Goal: Task Accomplishment & Management: Use online tool/utility

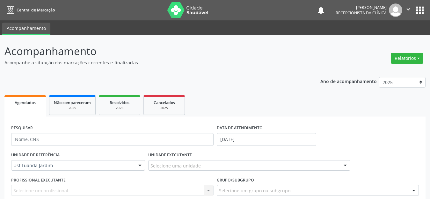
click at [172, 7] on img at bounding box center [187, 10] width 41 height 16
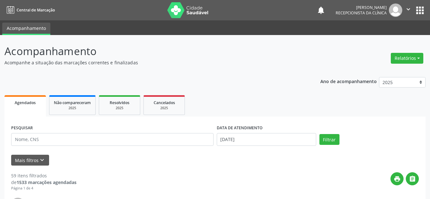
click at [228, 133] on label "DATA DE ATENDIMENTO" at bounding box center [240, 128] width 46 height 10
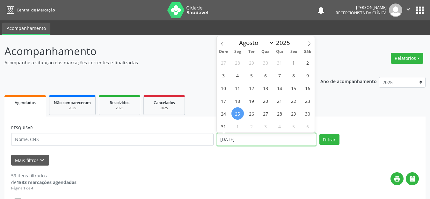
click at [230, 143] on input "[DATE]" at bounding box center [266, 139] width 99 height 13
click at [281, 113] on span "28" at bounding box center [279, 113] width 12 height 12
type input "28/08/2025"
click at [281, 113] on span "28" at bounding box center [279, 113] width 12 height 12
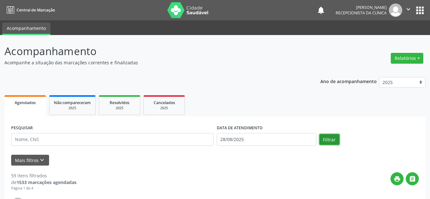
click at [328, 138] on button "Filtrar" at bounding box center [329, 139] width 20 height 11
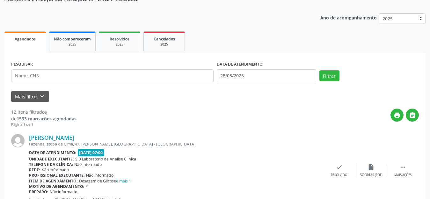
scroll to position [96, 0]
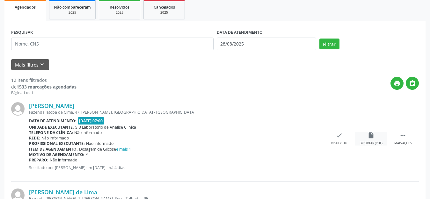
click at [373, 144] on div "Exportar (PDF)" at bounding box center [370, 143] width 23 height 4
click at [400, 136] on icon "" at bounding box center [402, 135] width 7 height 7
click at [309, 145] on div "Imprimir" at bounding box center [307, 143] width 14 height 4
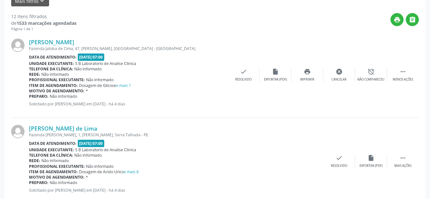
scroll to position [191, 0]
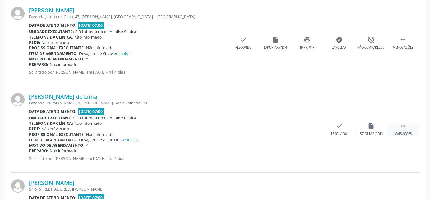
click at [402, 135] on div "Mais ações" at bounding box center [402, 134] width 17 height 4
click at [304, 133] on div "Imprimir" at bounding box center [307, 134] width 14 height 4
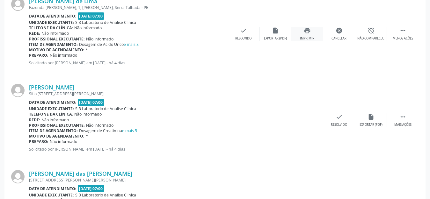
scroll to position [319, 0]
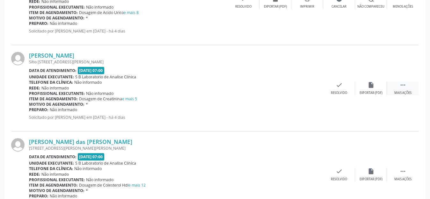
click at [404, 88] on icon "" at bounding box center [402, 85] width 7 height 7
click at [306, 89] on div "print Imprimir" at bounding box center [307, 89] width 32 height 14
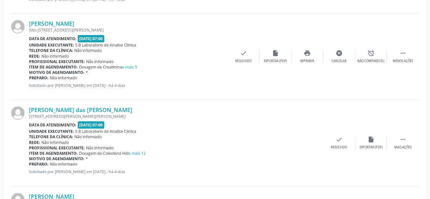
scroll to position [382, 0]
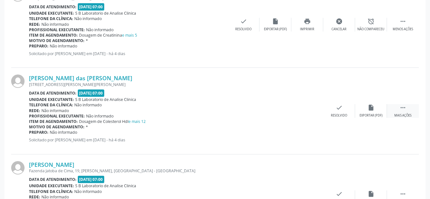
click at [405, 108] on icon "" at bounding box center [402, 107] width 7 height 7
click at [306, 109] on icon "print" at bounding box center [307, 107] width 7 height 7
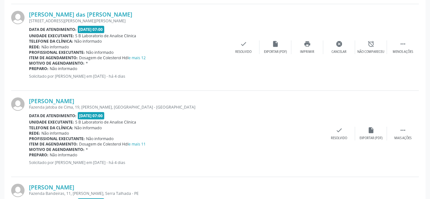
scroll to position [478, 0]
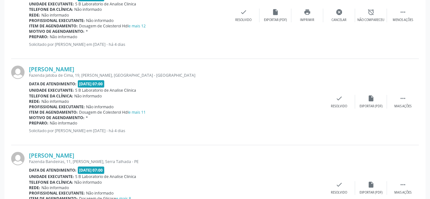
click at [408, 109] on div "[PERSON_NAME] [STREET_ADDRESS] Data de atendimento: [DATE] 07:00 Unidade execut…" at bounding box center [214, 102] width 407 height 86
click at [405, 105] on div "Mais ações" at bounding box center [402, 106] width 17 height 4
click at [312, 95] on div "print Imprimir" at bounding box center [307, 102] width 32 height 14
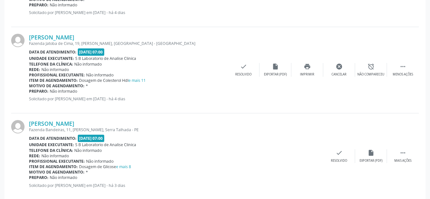
scroll to position [542, 0]
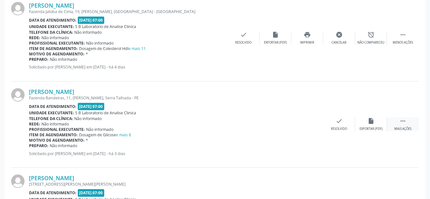
click at [402, 126] on div " Mais ações" at bounding box center [403, 125] width 32 height 14
click at [311, 131] on div "Imprimir" at bounding box center [307, 129] width 14 height 4
